Goal: Navigation & Orientation: Find specific page/section

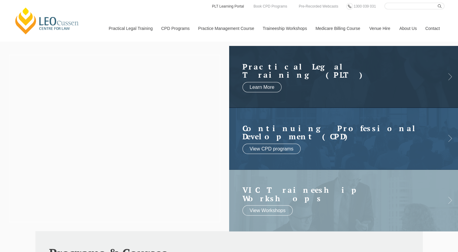
click at [220, 5] on link "PLT Learning Portal" at bounding box center [227, 6] width 33 height 7
